Goal: Task Accomplishment & Management: Use online tool/utility

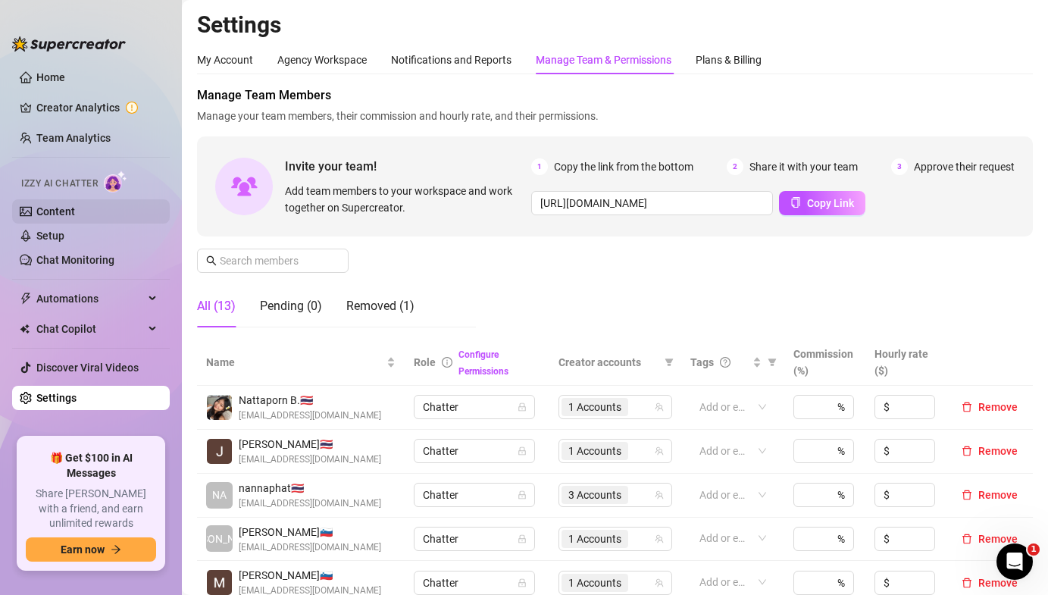
click at [75, 217] on link "Content" at bounding box center [55, 211] width 39 height 12
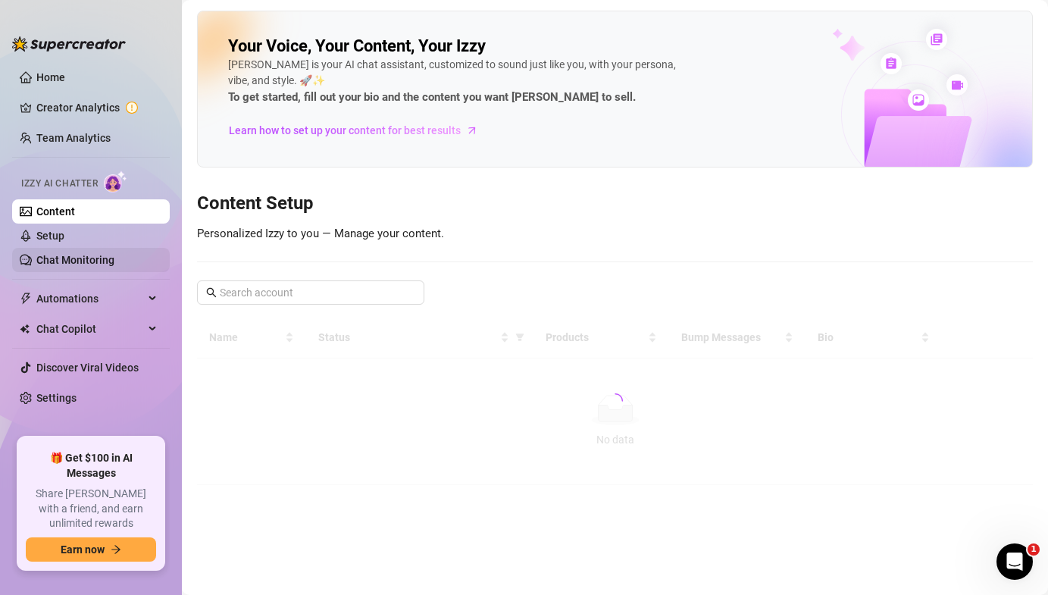
click at [100, 263] on link "Chat Monitoring" at bounding box center [75, 260] width 78 height 12
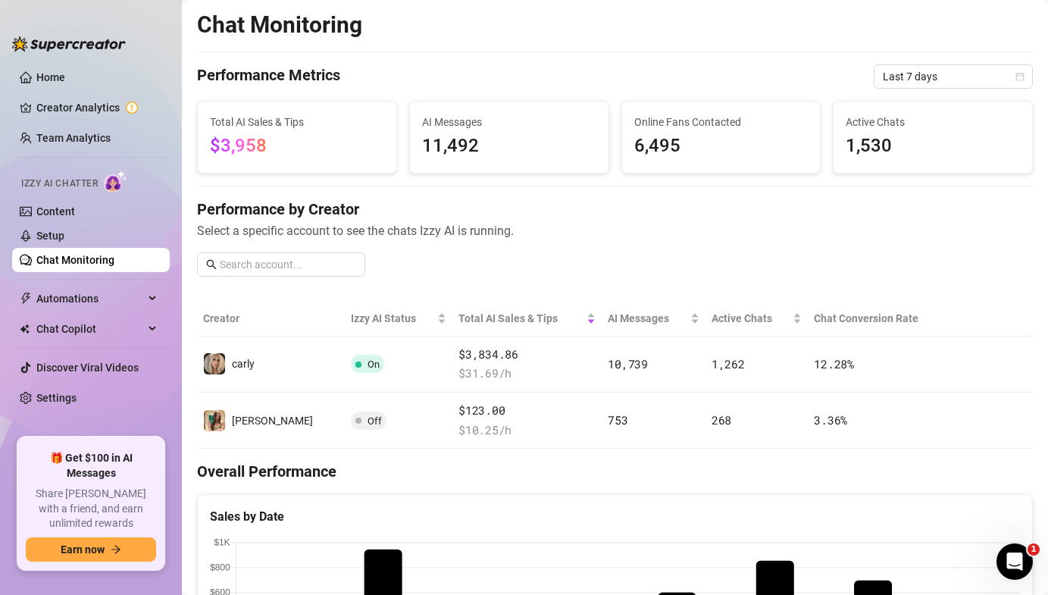
click at [114, 262] on link "Chat Monitoring" at bounding box center [75, 260] width 78 height 12
click at [64, 239] on link "Setup" at bounding box center [50, 236] width 28 height 12
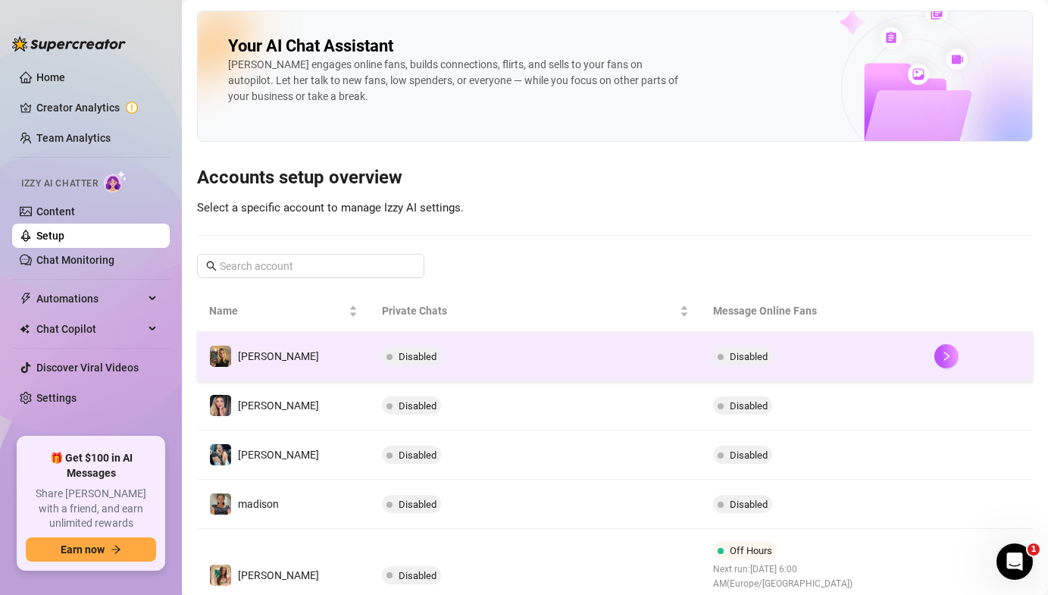
click at [958, 359] on div at bounding box center [977, 356] width 86 height 24
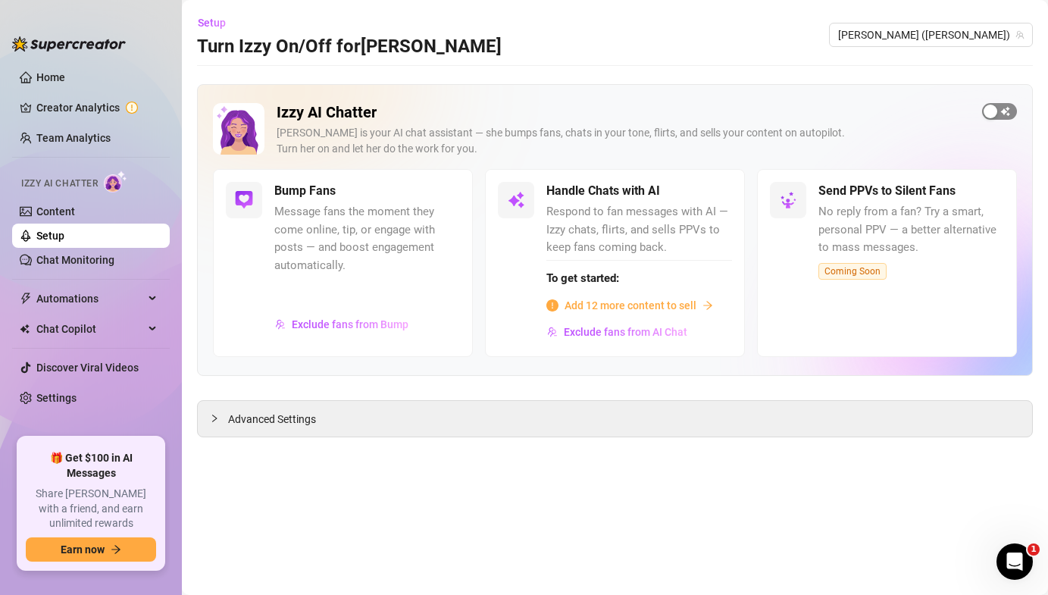
click at [1005, 110] on span "button" at bounding box center [999, 111] width 35 height 17
click at [715, 191] on span "button" at bounding box center [715, 191] width 33 height 17
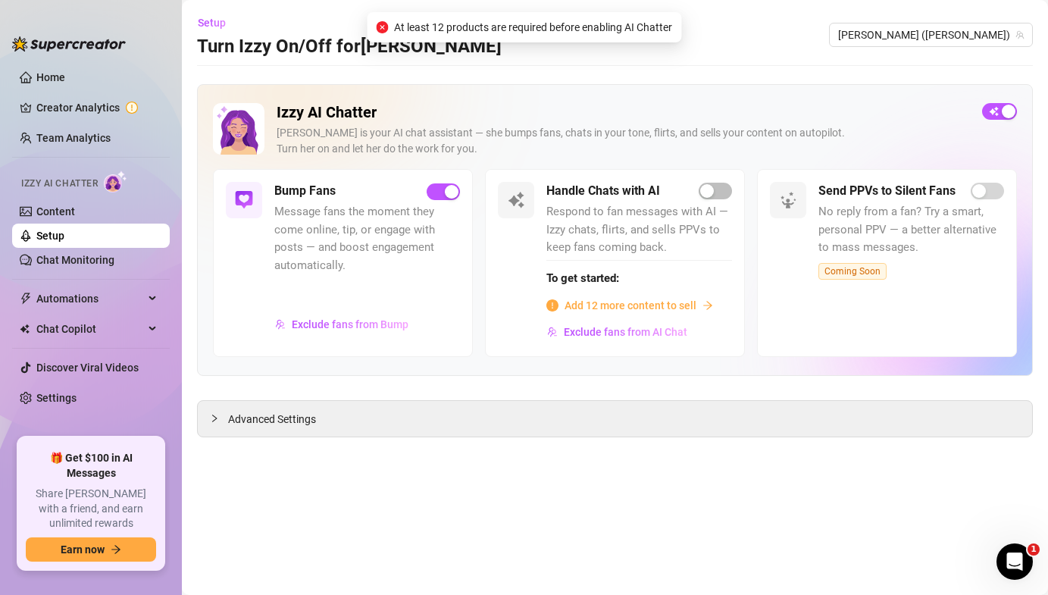
click at [674, 306] on span "Add 12 more content to sell" at bounding box center [630, 305] width 132 height 17
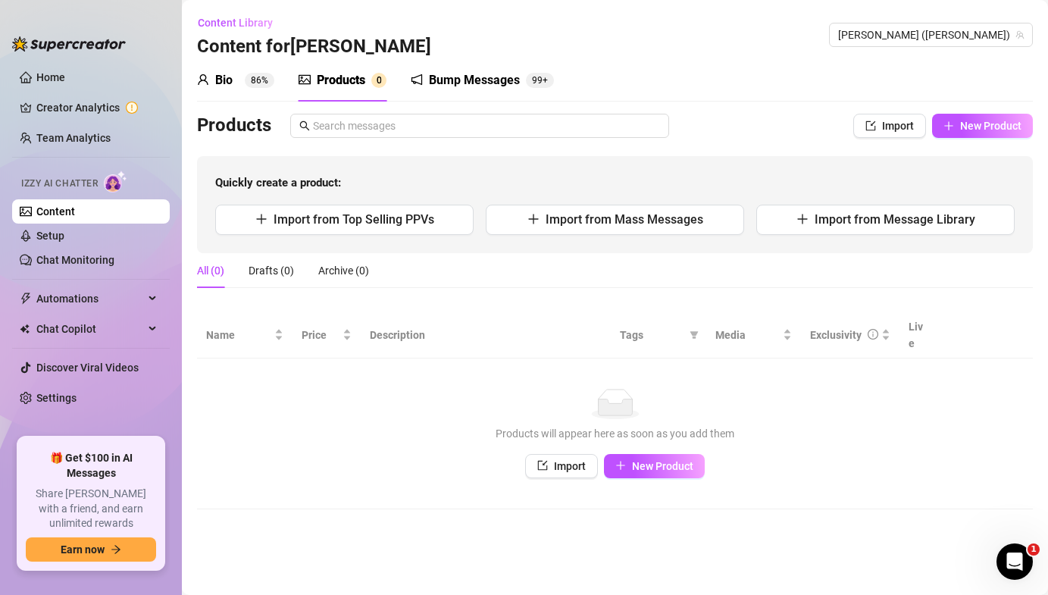
click at [64, 242] on link "Setup" at bounding box center [50, 236] width 28 height 12
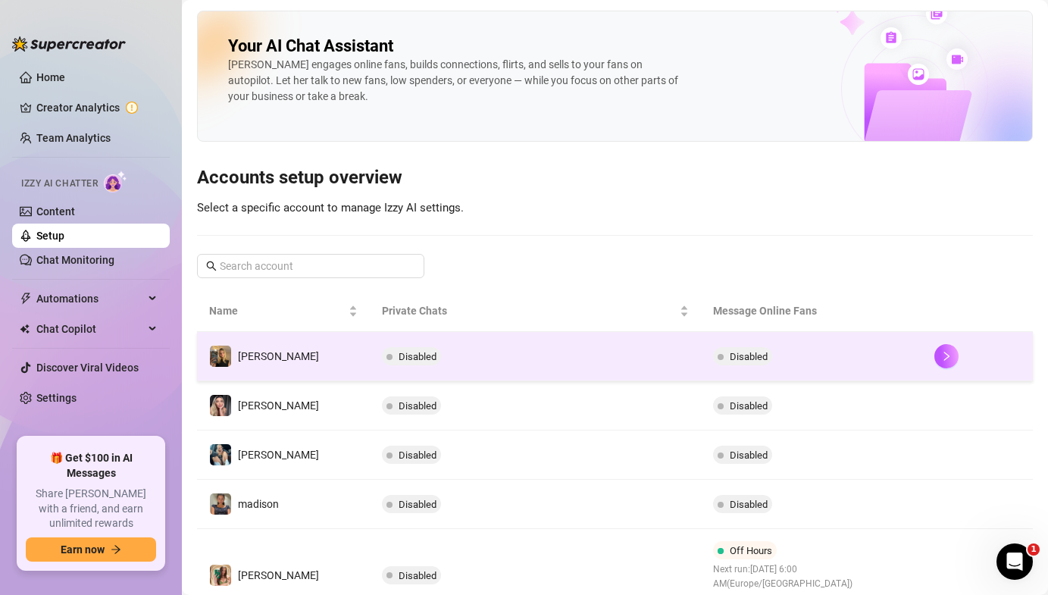
click at [278, 355] on td "[PERSON_NAME]" at bounding box center [283, 356] width 173 height 49
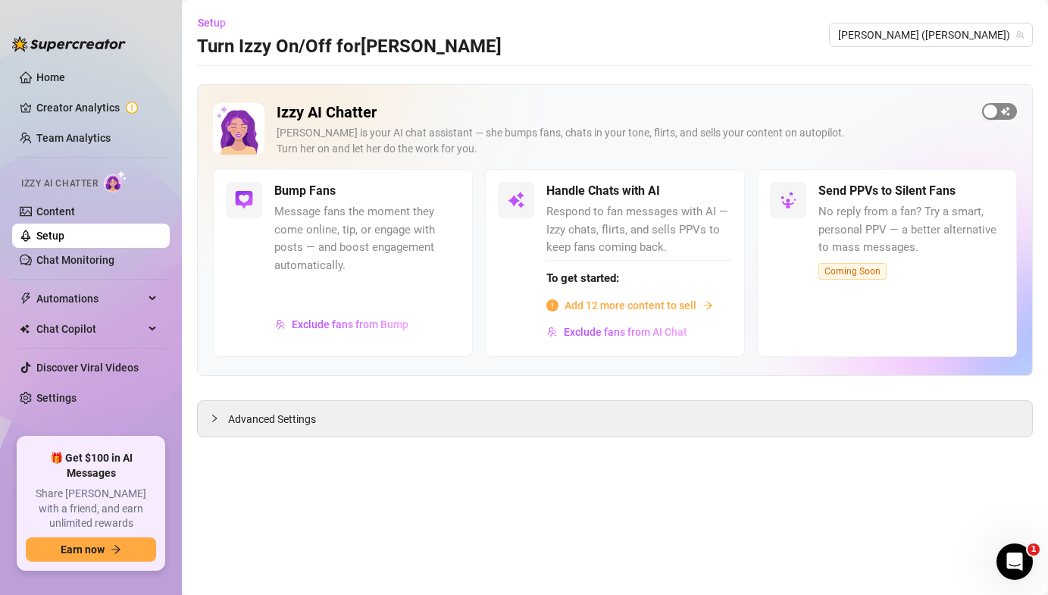
click at [990, 108] on div "button" at bounding box center [990, 112] width 14 height 14
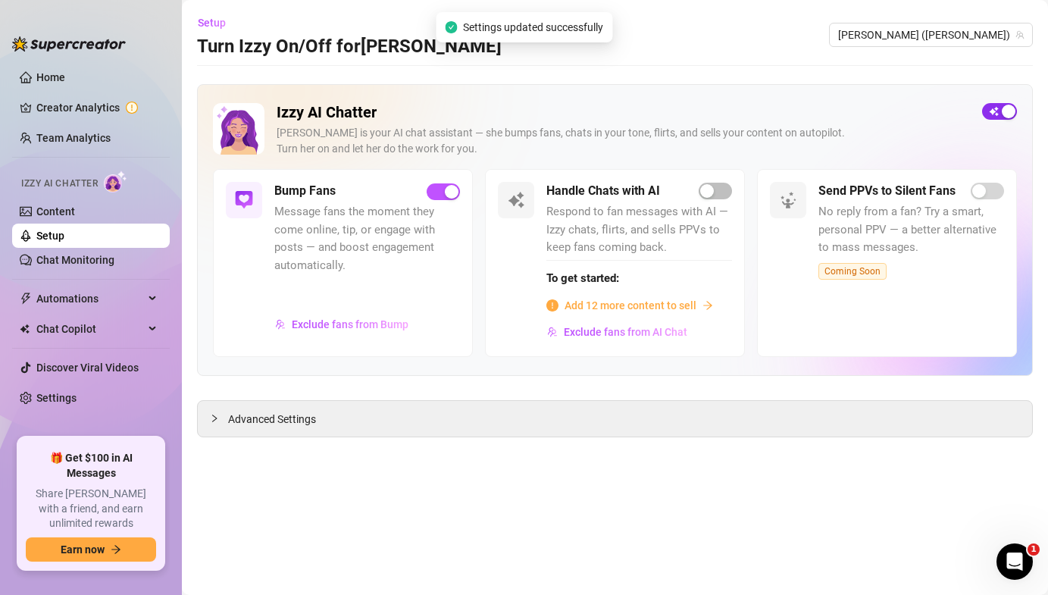
click at [983, 111] on span "button" at bounding box center [999, 111] width 35 height 17
click at [64, 230] on link "Setup" at bounding box center [50, 236] width 28 height 12
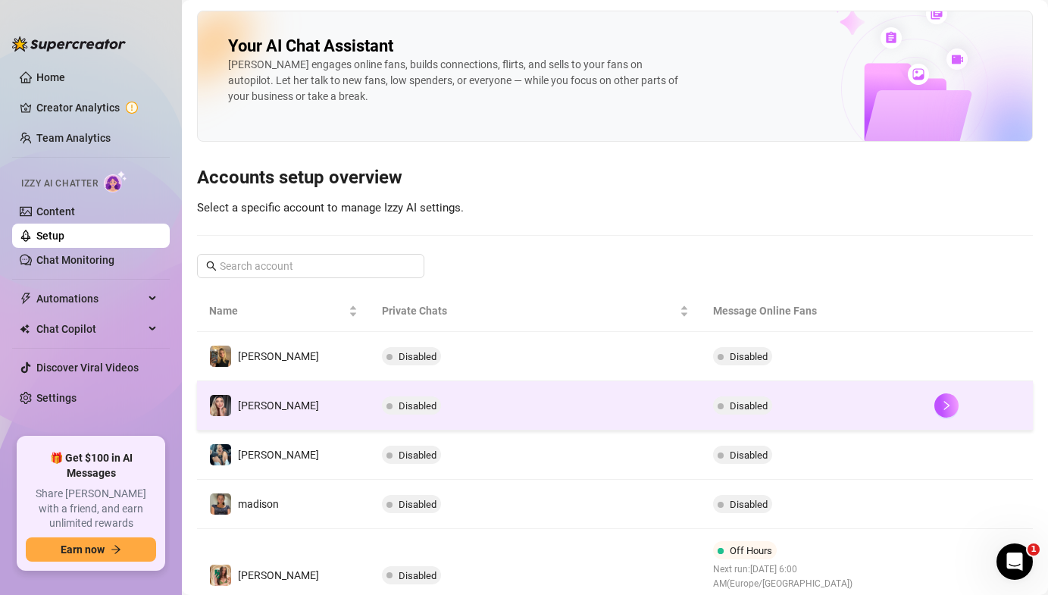
scroll to position [330, 0]
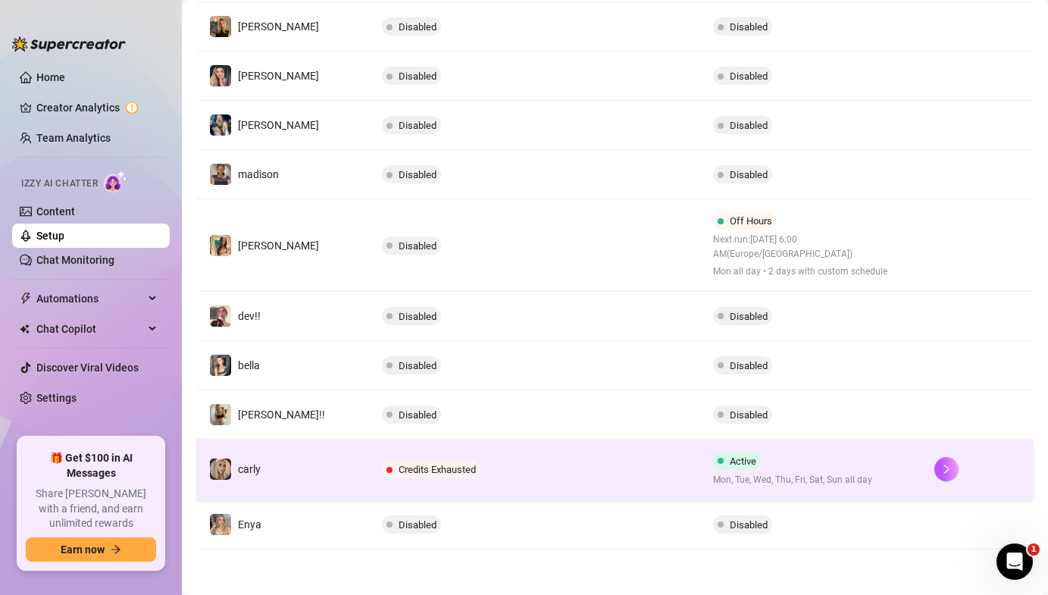
click at [499, 467] on td "Credits Exhausted" at bounding box center [536, 469] width 332 height 61
